Goal: Task Accomplishment & Management: Manage account settings

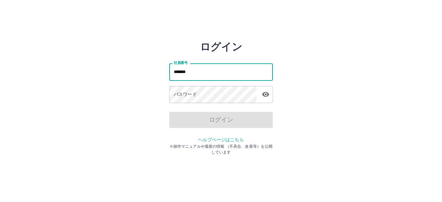
type input "*******"
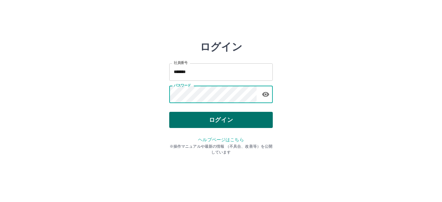
click at [206, 119] on button "ログイン" at bounding box center [220, 120] width 103 height 16
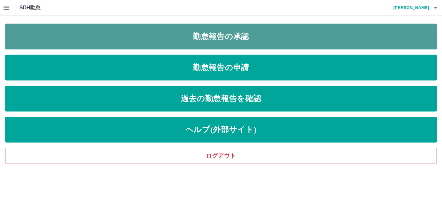
click at [205, 44] on link "勤怠報告の承認" at bounding box center [220, 37] width 431 height 26
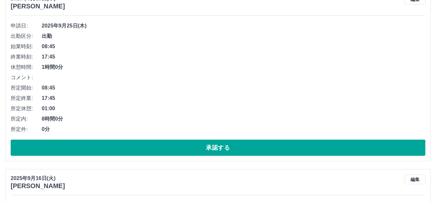
scroll to position [97, 0]
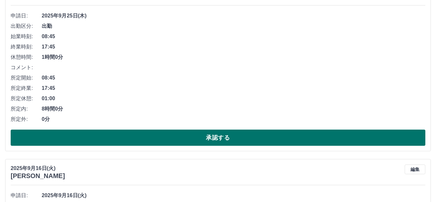
click at [80, 144] on button "承認する" at bounding box center [218, 138] width 415 height 16
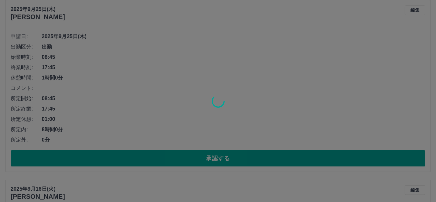
scroll to position [65, 0]
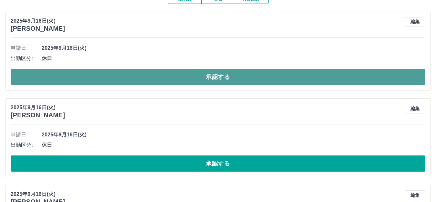
click at [116, 72] on button "承認する" at bounding box center [218, 77] width 415 height 16
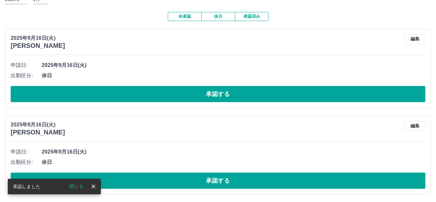
scroll to position [48, 0]
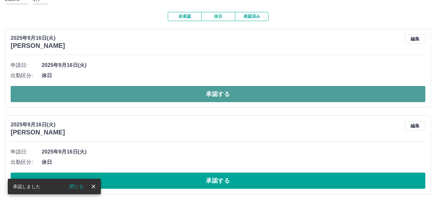
click at [134, 93] on button "承認する" at bounding box center [218, 94] width 415 height 16
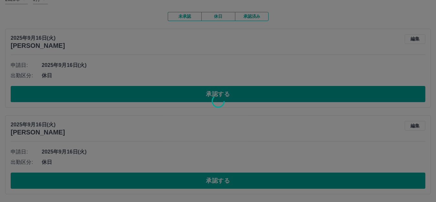
scroll to position [0, 0]
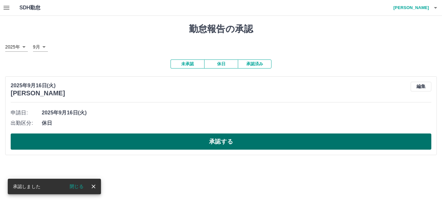
click at [112, 143] on button "承認する" at bounding box center [221, 142] width 420 height 16
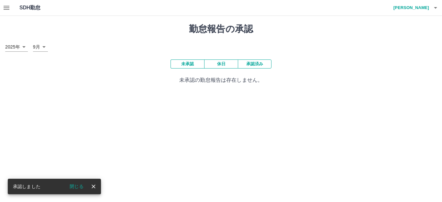
click at [8, 6] on icon "button" at bounding box center [7, 8] width 6 height 4
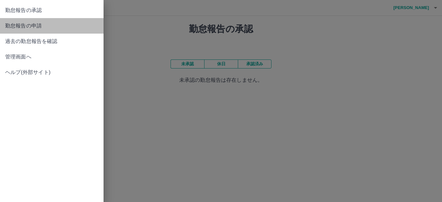
click at [5, 28] on span "勤怠報告の申請" at bounding box center [51, 26] width 93 height 8
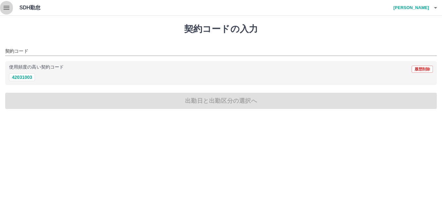
click at [3, 7] on icon "button" at bounding box center [7, 8] width 8 height 8
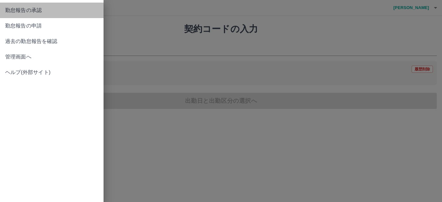
click at [14, 9] on span "勤怠報告の承認" at bounding box center [51, 10] width 93 height 8
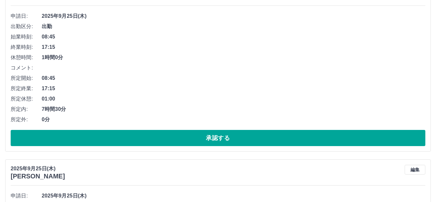
scroll to position [97, 0]
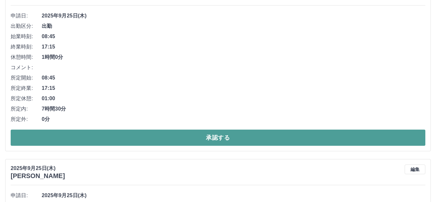
click at [54, 133] on button "承認する" at bounding box center [218, 138] width 415 height 16
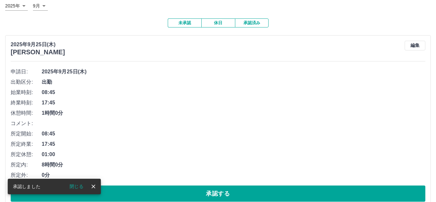
scroll to position [55, 0]
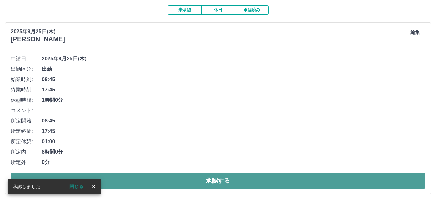
click at [145, 184] on button "承認する" at bounding box center [218, 181] width 415 height 16
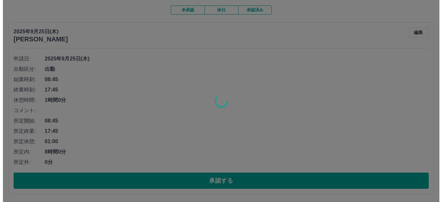
scroll to position [0, 0]
